Goal: Task Accomplishment & Management: Manage account settings

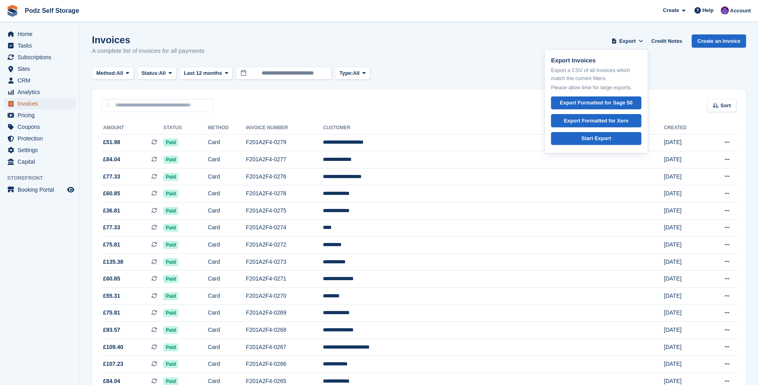
click at [32, 106] on span "Invoices" at bounding box center [42, 103] width 48 height 11
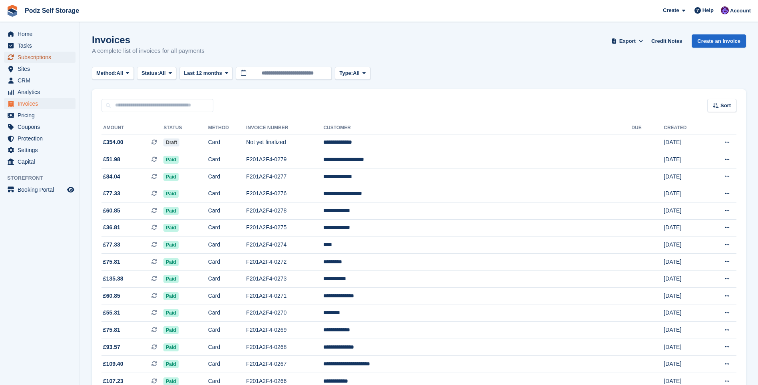
click at [33, 58] on span "Subscriptions" at bounding box center [42, 57] width 48 height 11
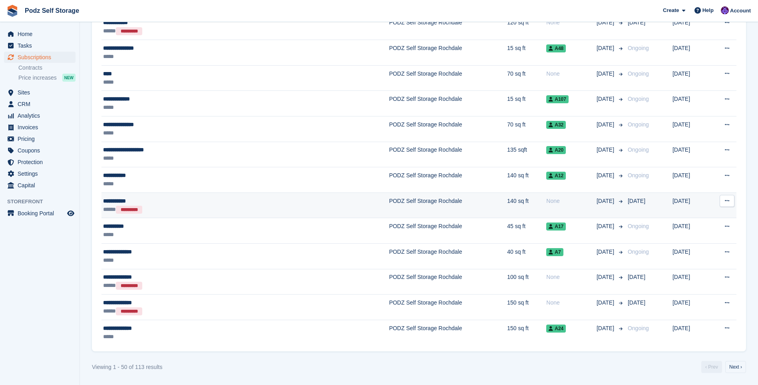
scroll to position [900, 0]
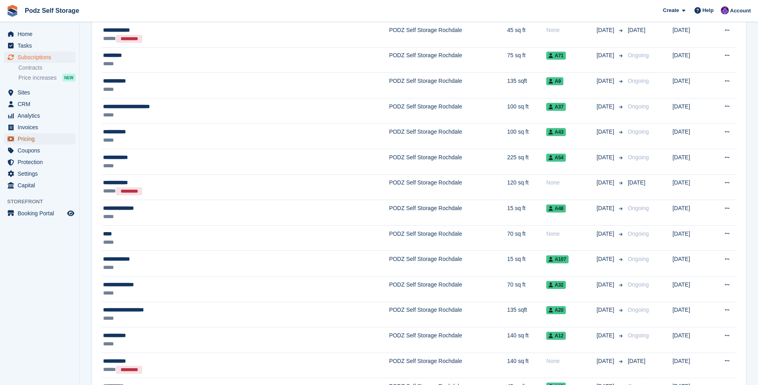
click at [27, 138] on span "Pricing" at bounding box center [42, 138] width 48 height 11
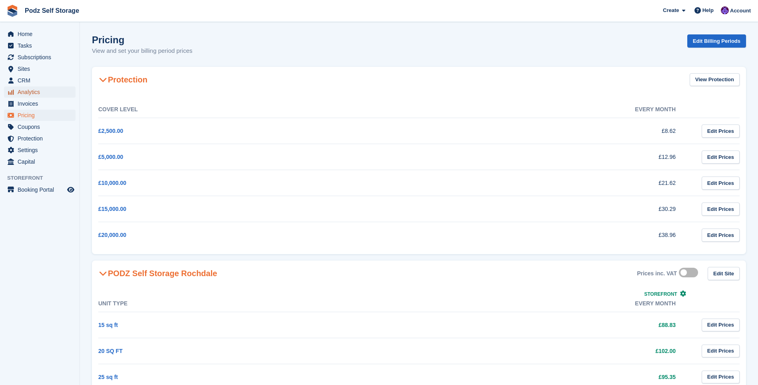
click at [27, 92] on span "Analytics" at bounding box center [42, 91] width 48 height 11
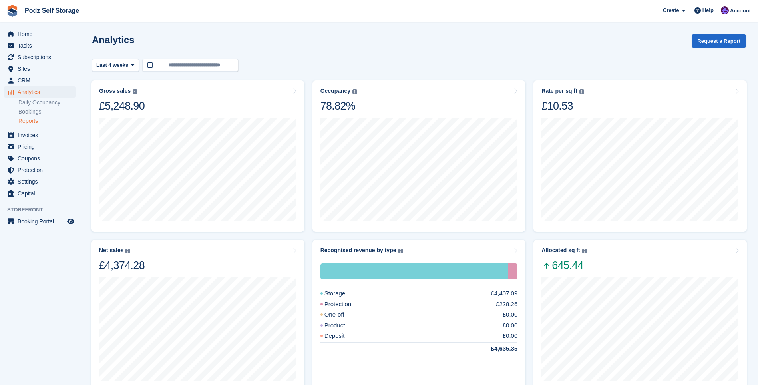
click at [28, 121] on link "Reports" at bounding box center [46, 121] width 57 height 8
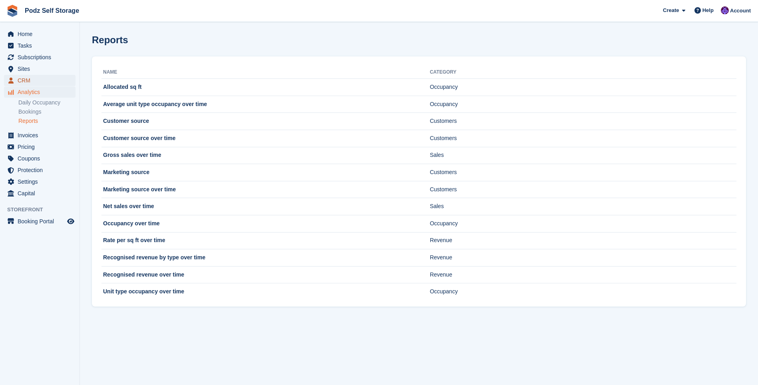
click at [20, 81] on span "CRM" at bounding box center [42, 80] width 48 height 11
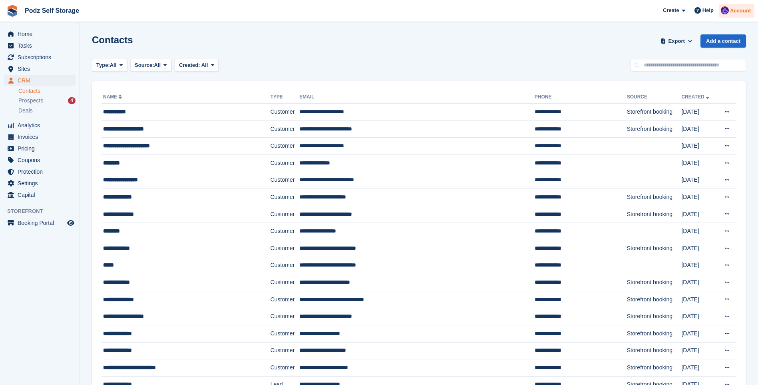
click at [742, 10] on span "Account" at bounding box center [740, 11] width 21 height 8
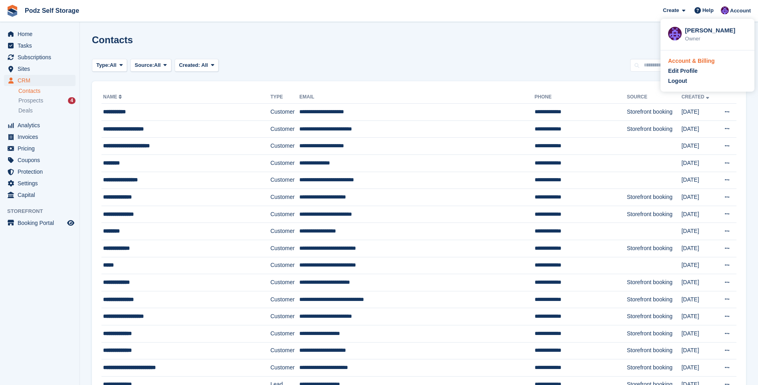
click at [697, 62] on div "Account & Billing" at bounding box center [692, 61] width 47 height 8
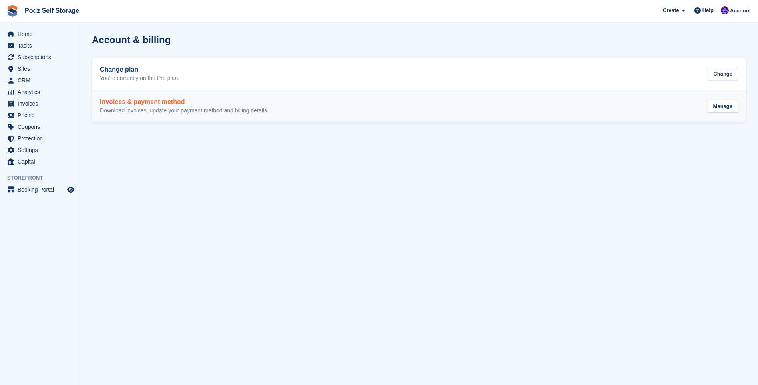
click at [132, 102] on h2 "Invoices & payment method" at bounding box center [184, 101] width 169 height 7
click at [134, 102] on h2 "Invoices & payment method" at bounding box center [184, 101] width 169 height 7
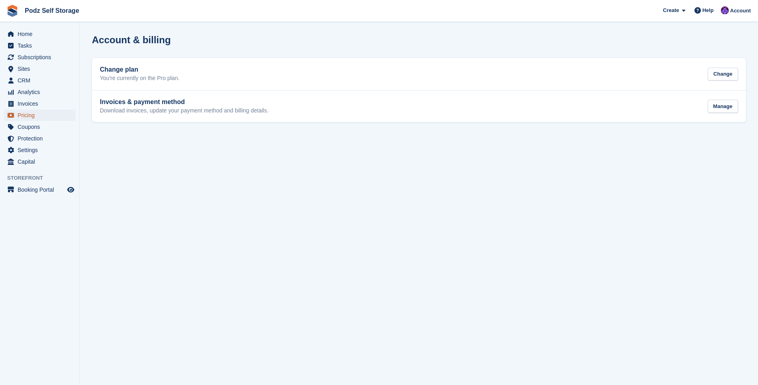
click at [32, 117] on span "Pricing" at bounding box center [42, 115] width 48 height 11
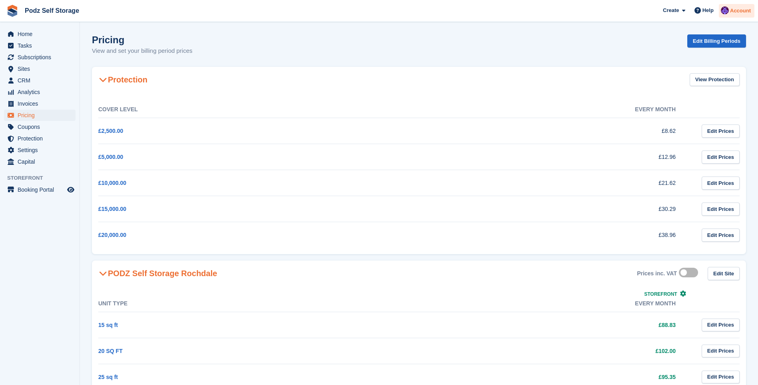
click at [728, 10] on img at bounding box center [725, 10] width 8 height 8
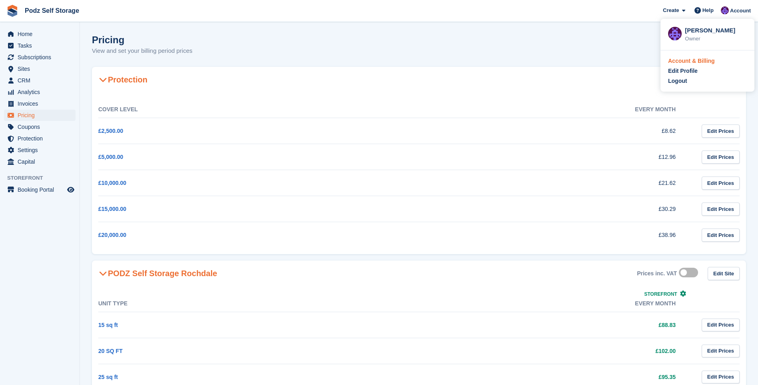
click at [685, 62] on div "Account & Billing" at bounding box center [692, 61] width 47 height 8
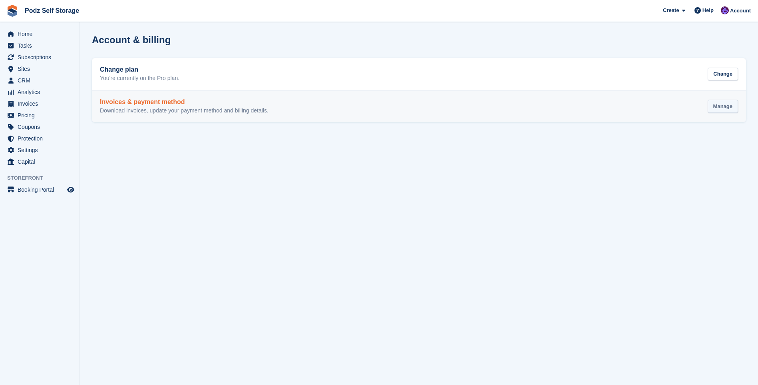
click at [722, 110] on div "Manage" at bounding box center [723, 106] width 30 height 13
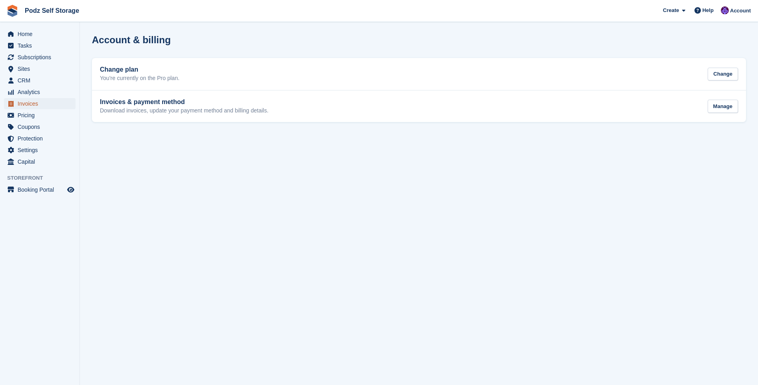
click at [43, 104] on span "Invoices" at bounding box center [42, 103] width 48 height 11
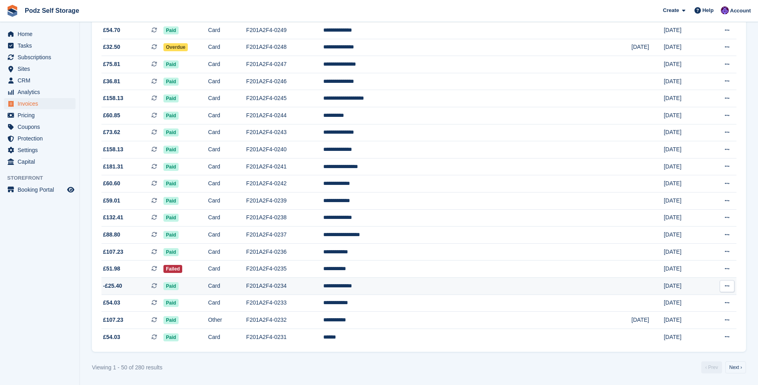
scroll to position [641, 0]
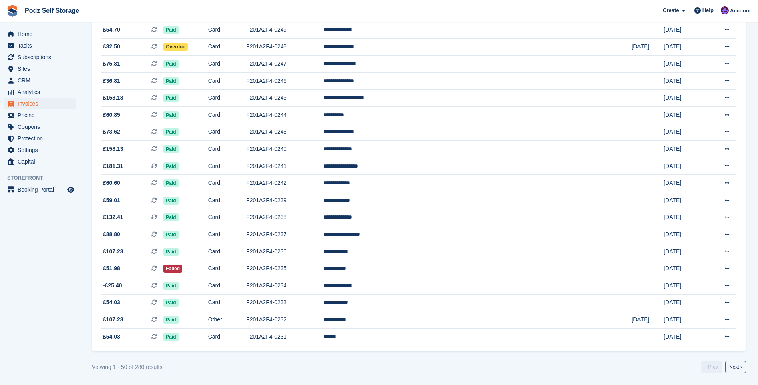
click at [733, 367] on link "Next ›" at bounding box center [736, 367] width 21 height 12
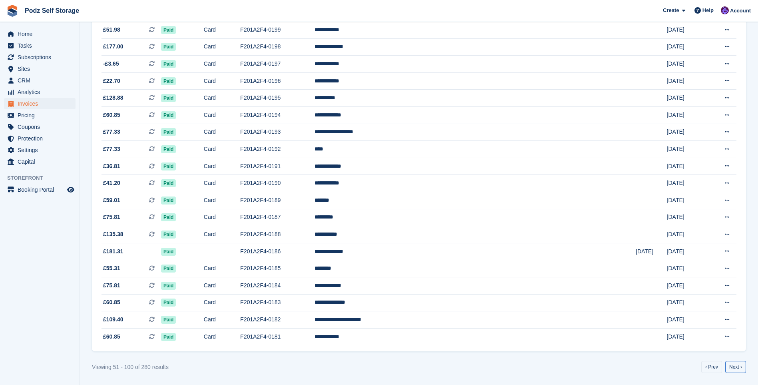
click at [733, 367] on link "Next ›" at bounding box center [736, 367] width 21 height 12
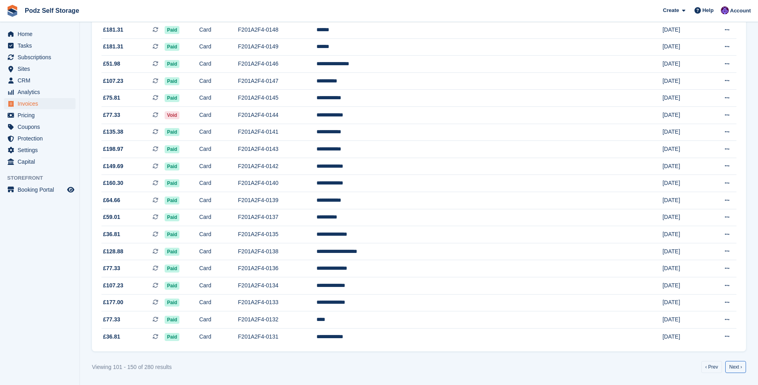
click at [733, 367] on link "Next ›" at bounding box center [736, 367] width 21 height 12
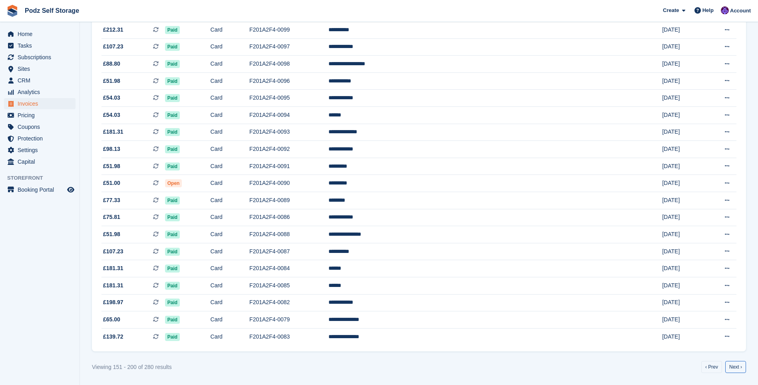
click at [733, 367] on link "Next ›" at bounding box center [736, 367] width 21 height 12
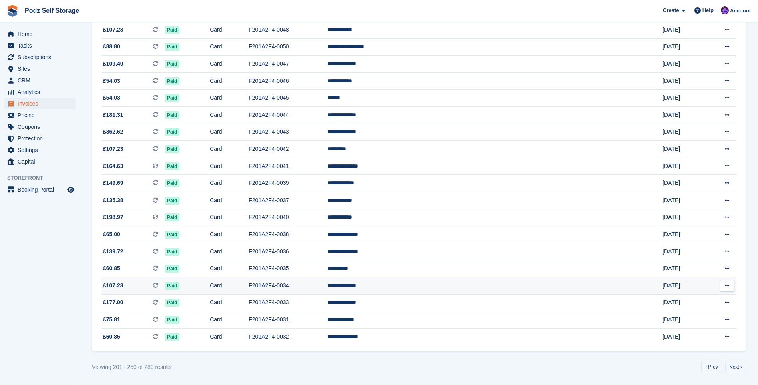
click at [728, 285] on icon at bounding box center [727, 285] width 4 height 5
click at [685, 301] on p "Download PDF" at bounding box center [697, 301] width 70 height 10
click at [682, 344] on p "View Subscription" at bounding box center [697, 341] width 70 height 10
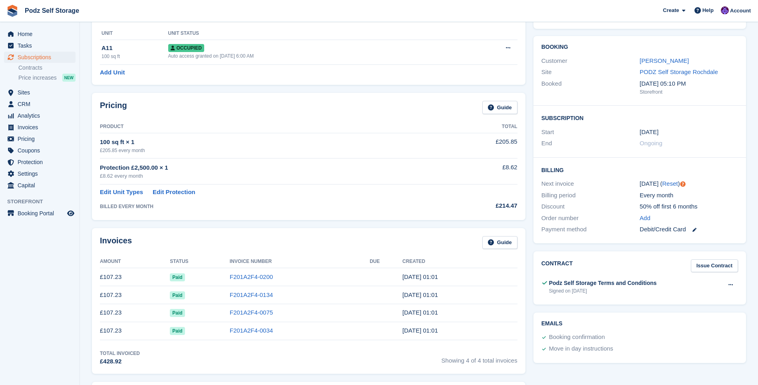
scroll to position [40, 0]
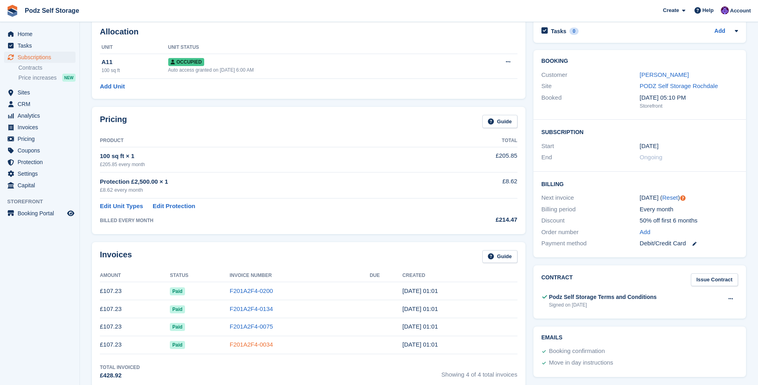
click at [238, 344] on link "F201A2F4-0034" at bounding box center [251, 344] width 43 height 7
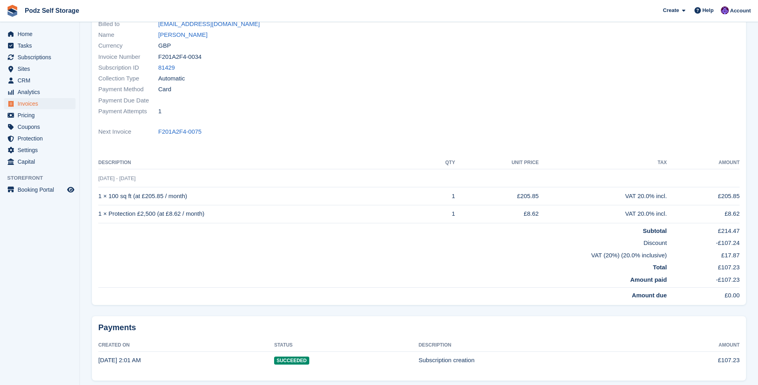
scroll to position [112, 0]
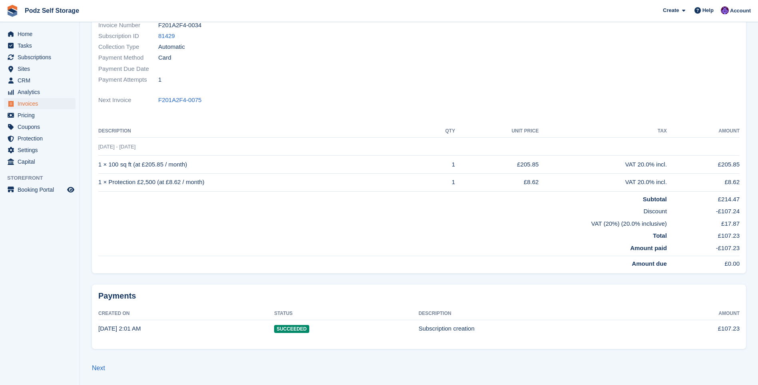
click at [641, 309] on th "Description" at bounding box center [534, 313] width 231 height 13
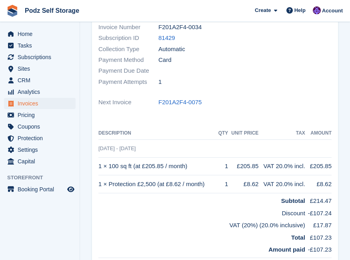
scroll to position [0, 0]
